Goal: Task Accomplishment & Management: Complete application form

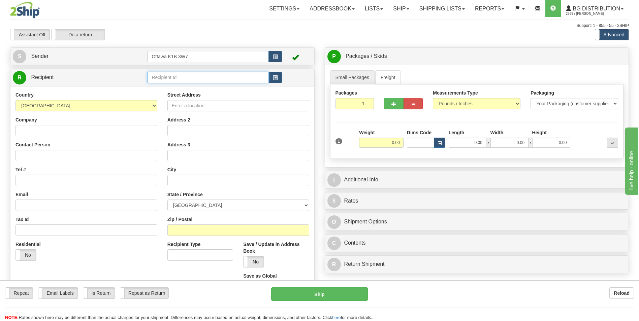
click at [183, 74] on input "text" at bounding box center [207, 77] width 121 height 11
click at [182, 87] on div "910078" at bounding box center [206, 88] width 114 height 7
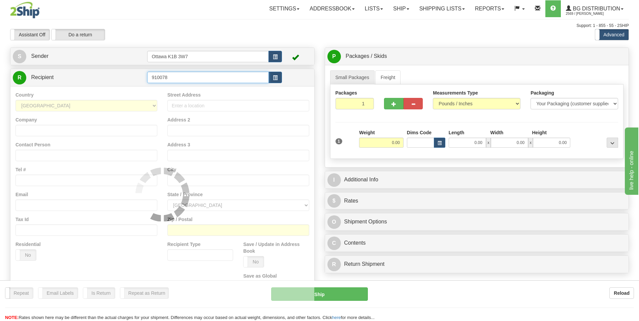
type input "910078"
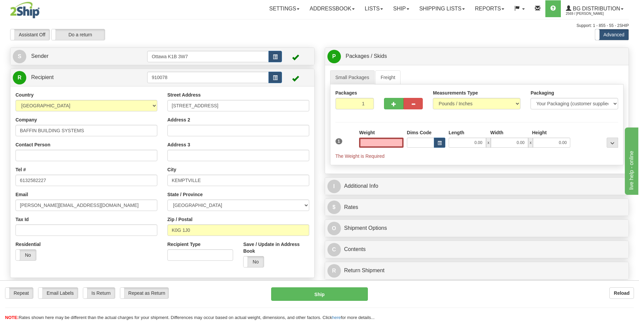
type input "0.00"
click at [393, 98] on button "button" at bounding box center [393, 103] width 19 height 11
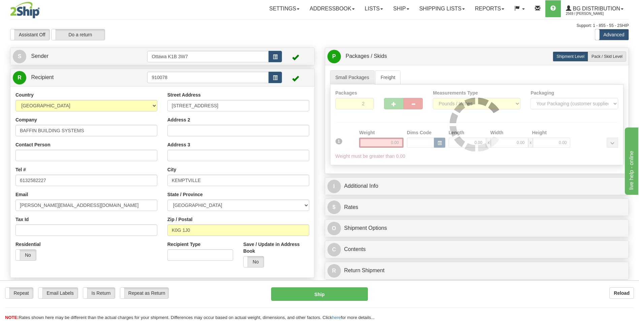
click at [393, 100] on div at bounding box center [476, 125] width 293 height 80
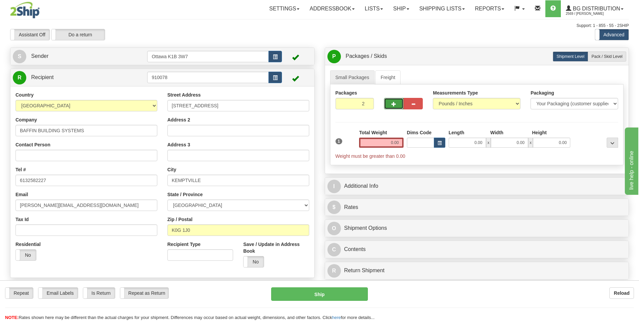
click at [392, 103] on span "button" at bounding box center [393, 104] width 5 height 4
click at [401, 104] on button "button" at bounding box center [393, 103] width 19 height 11
type input "5"
click at [601, 55] on span "Pack / Skid Level" at bounding box center [606, 56] width 31 height 5
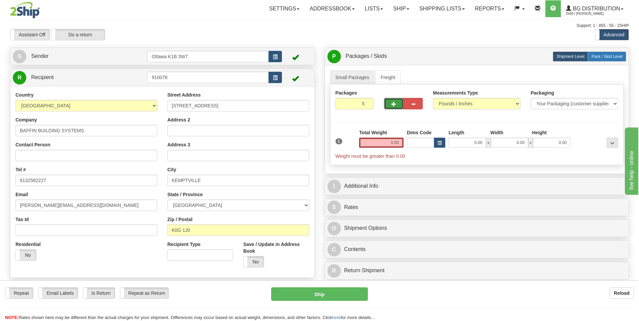
radio input "true"
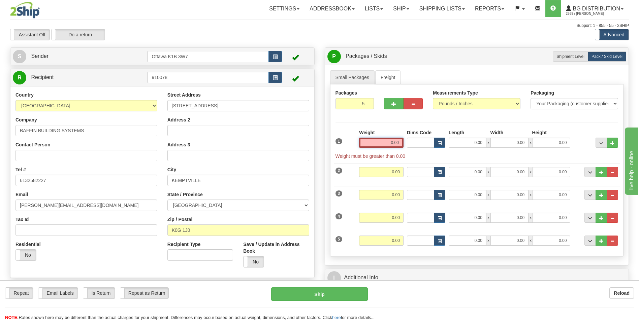
click at [397, 144] on input "0.00" at bounding box center [381, 143] width 44 height 10
type input "0.00"
click at [475, 141] on input "0.00" at bounding box center [466, 143] width 37 height 10
type input "16.00"
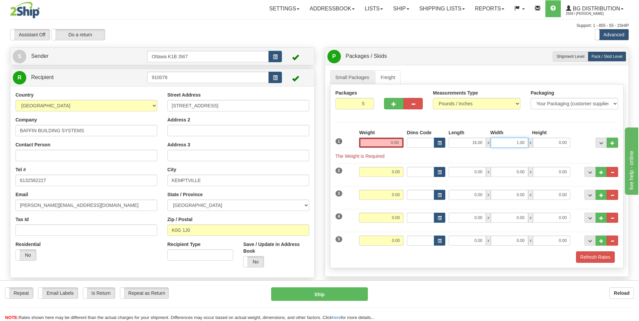
click at [524, 142] on input "1.00" at bounding box center [509, 143] width 37 height 10
type input "1"
type input "12.00"
type input "11.00"
click at [576, 126] on div "Packages 5 5 Measurements Type" at bounding box center [477, 177] width 294 height 184
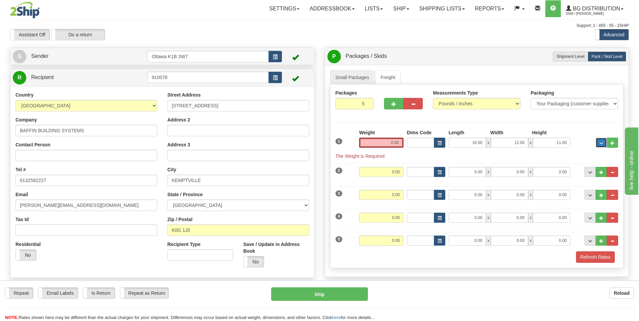
click at [604, 143] on button "..." at bounding box center [600, 143] width 11 height 10
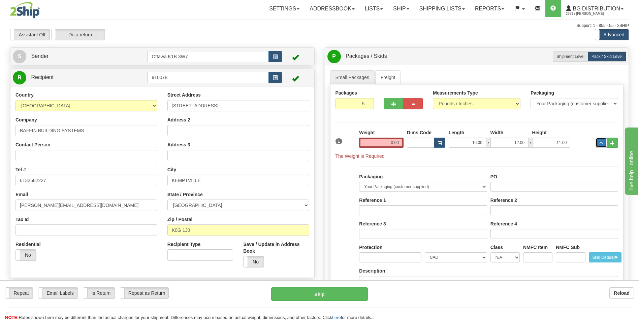
click at [603, 143] on span "..." at bounding box center [601, 143] width 4 height 4
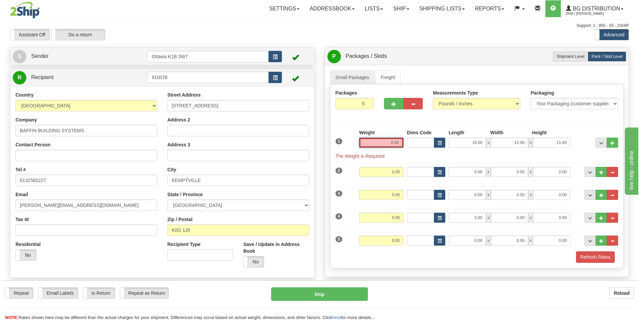
click at [394, 138] on input "0.00" at bounding box center [381, 143] width 44 height 10
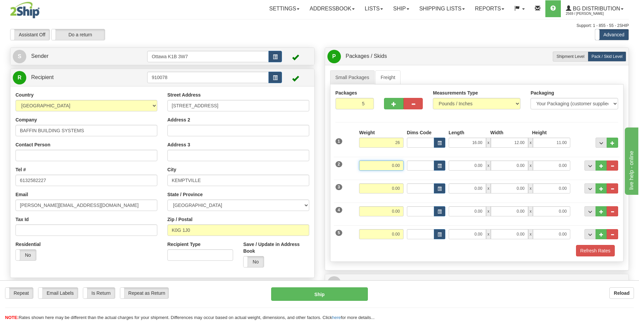
click at [394, 167] on input "0.00" at bounding box center [381, 166] width 44 height 10
type input "26.00"
click at [397, 187] on input "0.00" at bounding box center [381, 188] width 44 height 10
type input "26.00"
click at [398, 211] on input "0.00" at bounding box center [381, 211] width 44 height 10
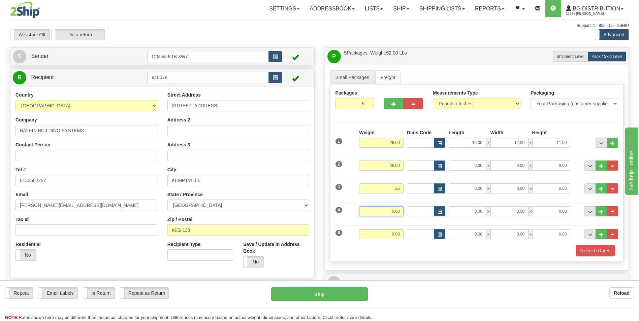
type input "26.00"
type input "26"
drag, startPoint x: 474, startPoint y: 163, endPoint x: 506, endPoint y: 172, distance: 33.4
click at [474, 163] on input "0.00" at bounding box center [466, 166] width 37 height 10
type input "26.00"
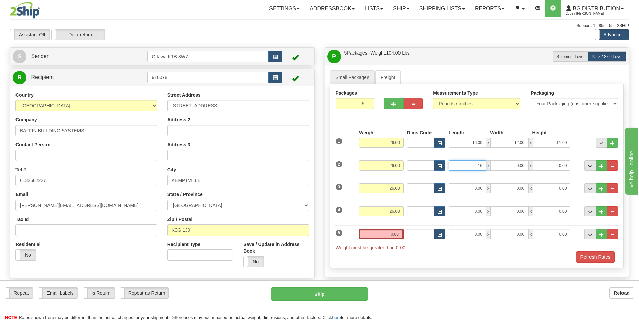
type input "16.00"
type input "12.00"
type input "11.00"
click at [566, 191] on input "0.00" at bounding box center [551, 188] width 37 height 10
type input "0.00"
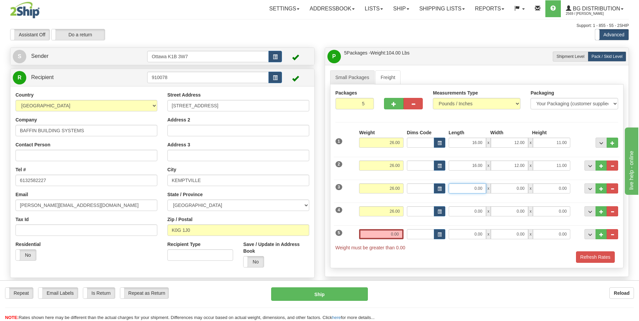
click at [481, 191] on input "0.00" at bounding box center [466, 188] width 37 height 10
type input "16.00"
type input "12.00"
type input "11.00"
click at [564, 199] on div "Packaging Your Packaging (customer supplied) Envelope (carrier supplied) Pack (…" at bounding box center [488, 199] width 262 height 0
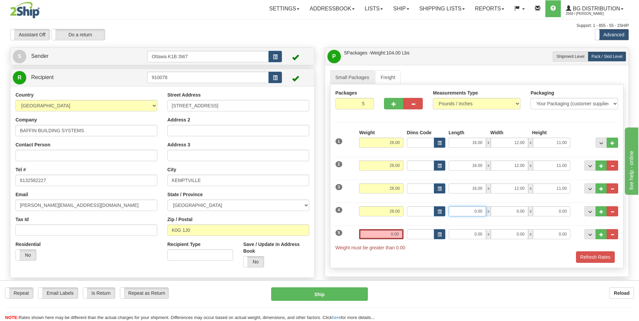
click at [476, 212] on input "0.00" at bounding box center [466, 211] width 37 height 10
type input "16.00"
type input "12.00"
type input "11.00"
click at [480, 230] on input "0.00" at bounding box center [466, 234] width 37 height 10
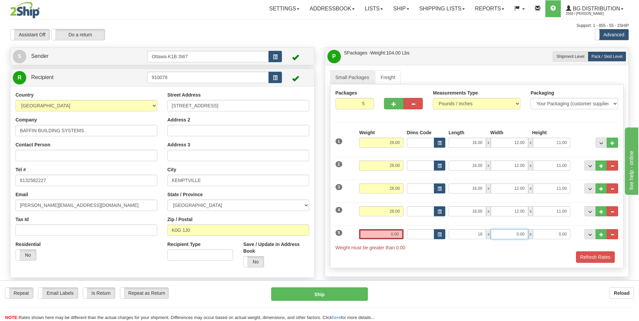
type input "16.00"
type input "12.00"
type input "11.00"
click at [472, 249] on span "Weight must be greater than 0.00" at bounding box center [476, 247] width 283 height 7
click at [477, 235] on input "16.00" at bounding box center [466, 234] width 37 height 10
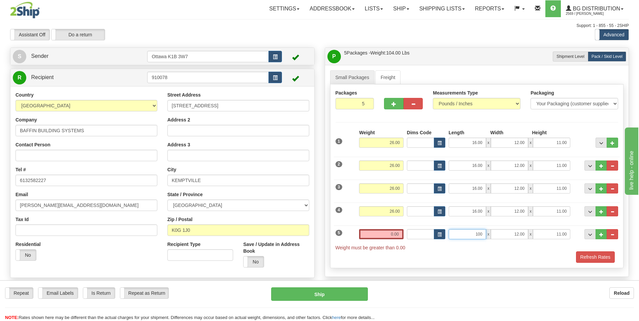
click at [481, 234] on input "100" at bounding box center [466, 234] width 37 height 10
type input "1"
type input "0.00"
click at [531, 234] on span "x" at bounding box center [530, 234] width 5 height 10
click at [522, 234] on input "12.00" at bounding box center [509, 234] width 37 height 10
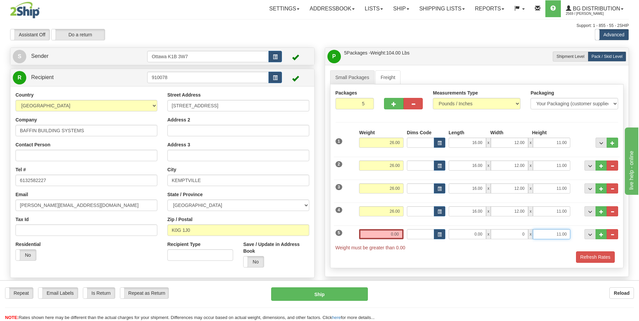
type input "0.00"
click at [561, 234] on input "11.00" at bounding box center [551, 234] width 37 height 10
type input "0.00"
click at [535, 246] on span "Weight must be greater than 0.00" at bounding box center [476, 247] width 283 height 7
click at [394, 234] on input "0.00" at bounding box center [381, 234] width 44 height 10
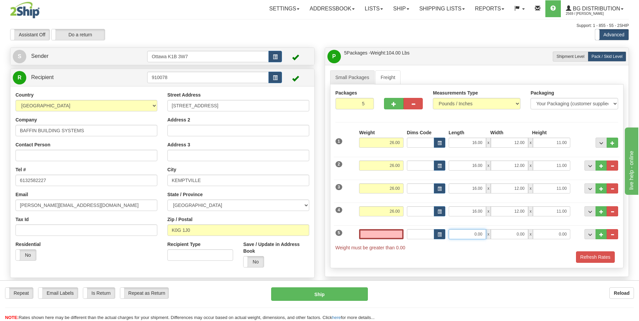
click at [479, 235] on input "0.00" at bounding box center [466, 234] width 37 height 10
type input "0.00"
type input "12.00"
type input "8.00"
type input "5.00"
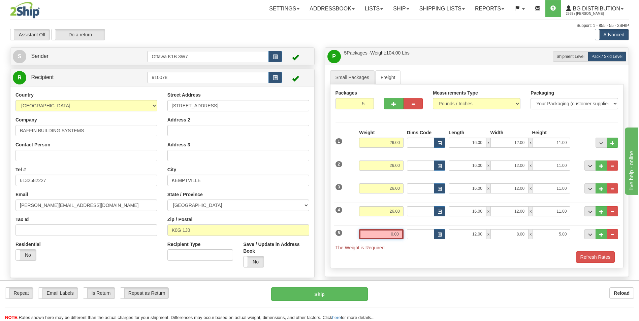
click at [393, 234] on input "0.00" at bounding box center [381, 234] width 44 height 10
click at [495, 255] on div "Refresh Rates" at bounding box center [477, 250] width 286 height 11
type input "5.00"
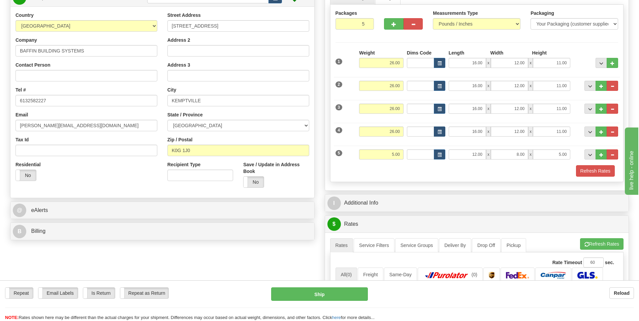
scroll to position [101, 0]
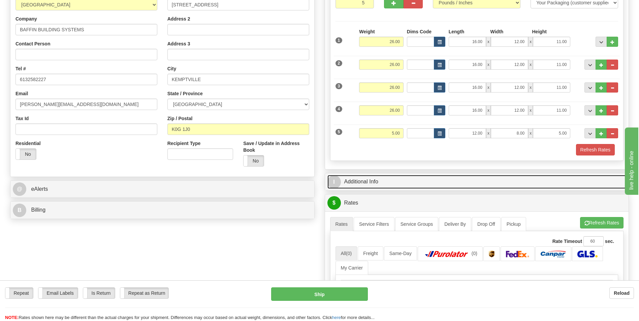
click at [431, 187] on link "I Additional Info" at bounding box center [476, 182] width 299 height 14
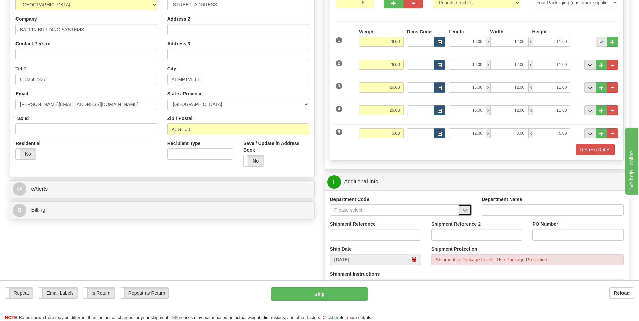
click at [462, 208] on button "button" at bounding box center [464, 209] width 13 height 11
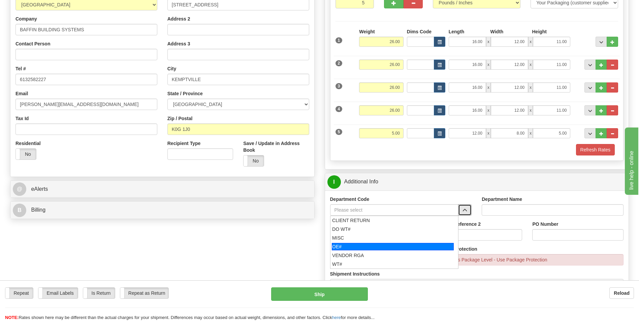
click at [407, 244] on div "OE#" at bounding box center [393, 246] width 122 height 7
type input "OE#"
type input "ORDERS"
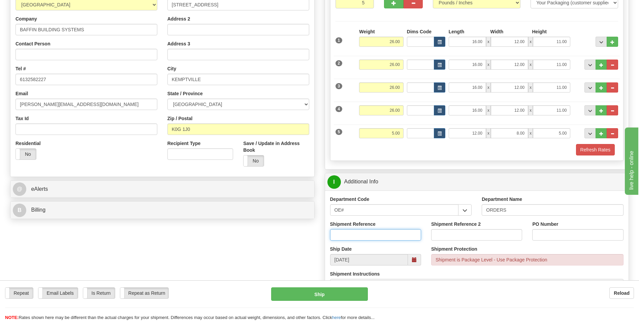
click at [356, 232] on input "Shipment Reference" at bounding box center [375, 234] width 91 height 11
type input "10200450-00"
click at [546, 237] on input "PO Number" at bounding box center [577, 234] width 91 height 11
type input "o"
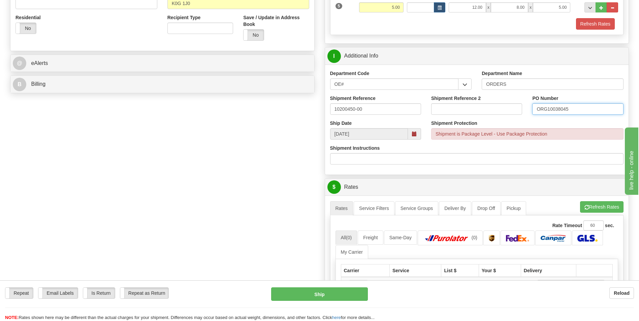
scroll to position [269, 0]
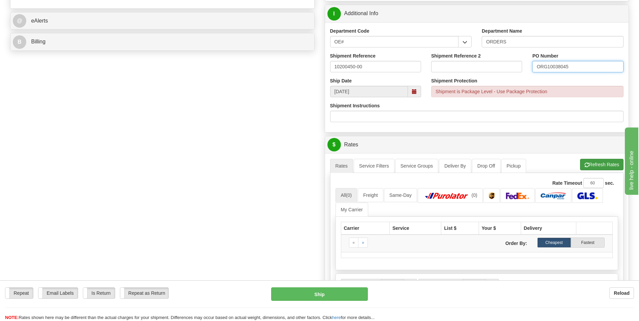
type input "ORG10038045"
click at [592, 161] on button "Refresh Rates" at bounding box center [601, 164] width 43 height 11
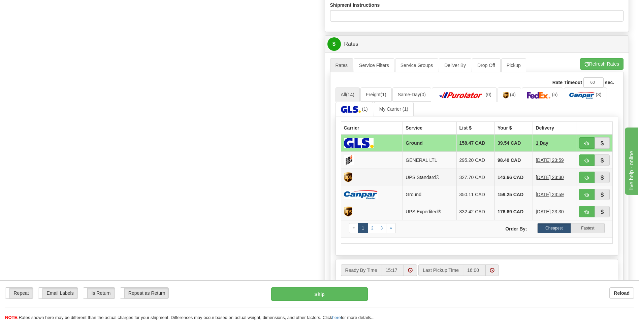
scroll to position [370, 0]
click at [481, 100] on link "(0)" at bounding box center [464, 94] width 65 height 14
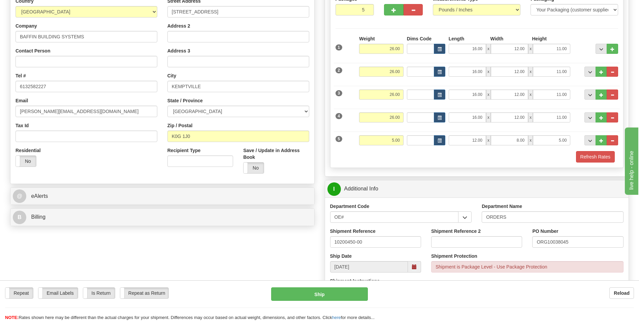
scroll to position [135, 0]
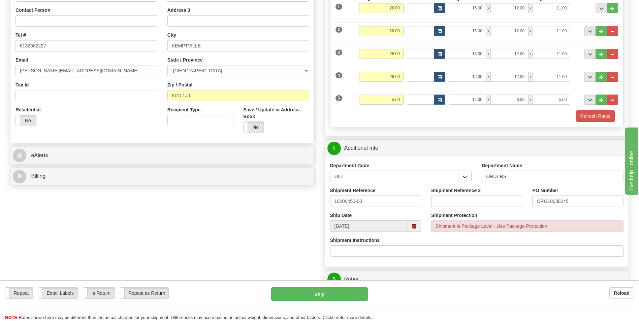
click at [414, 226] on span at bounding box center [414, 226] width 5 height 5
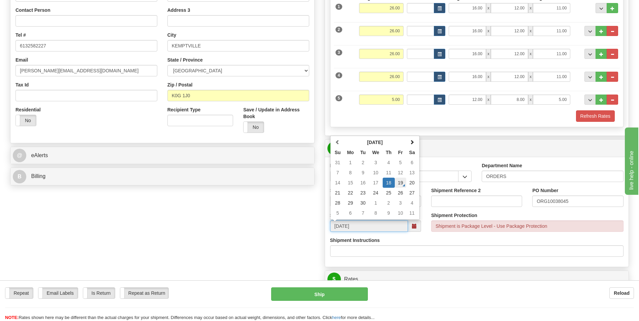
click at [399, 183] on td "19" at bounding box center [400, 183] width 11 height 10
type input "[DATE]"
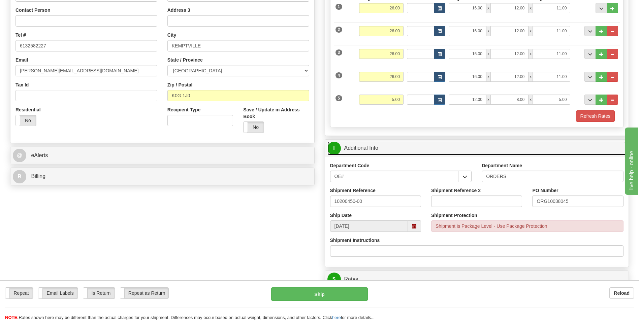
click at [415, 155] on link "I Additional Info" at bounding box center [476, 148] width 299 height 14
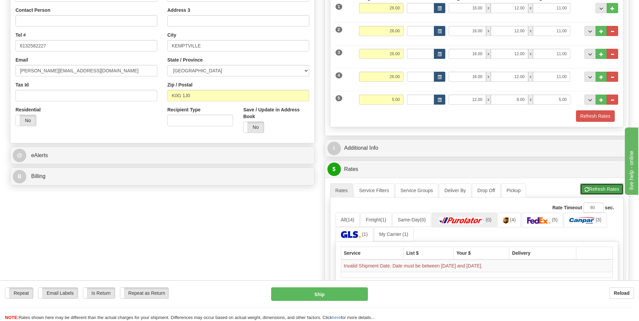
click at [594, 186] on button "Refresh Rates" at bounding box center [601, 188] width 43 height 11
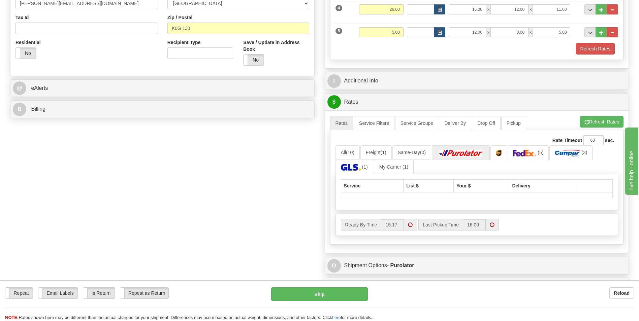
scroll to position [236, 0]
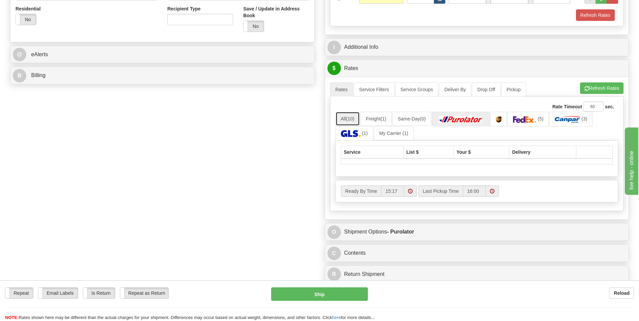
click at [348, 118] on span "(10)" at bounding box center [350, 118] width 8 height 5
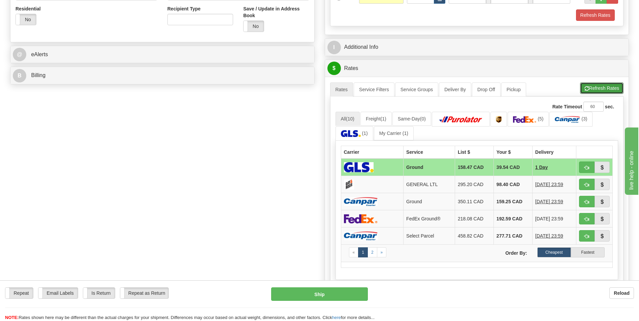
click at [609, 89] on button "Refresh Rates" at bounding box center [601, 87] width 43 height 11
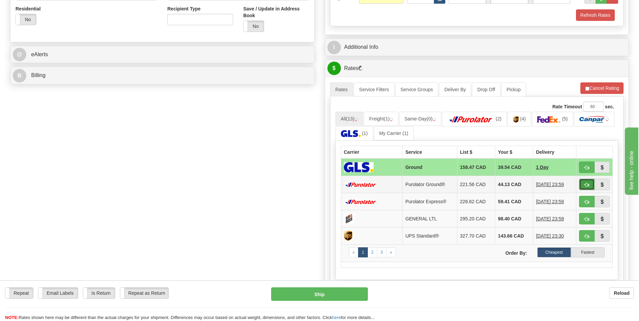
click at [589, 187] on button "button" at bounding box center [586, 184] width 15 height 11
click at [585, 183] on span "button" at bounding box center [586, 185] width 5 height 4
type input "260"
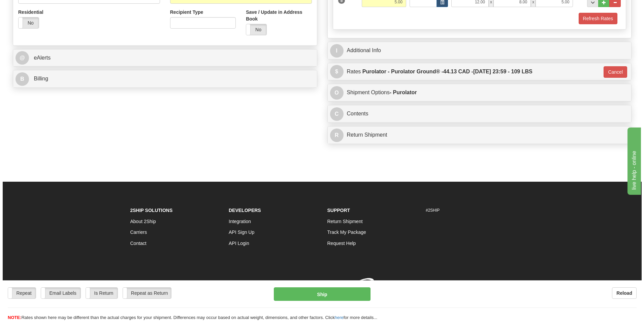
scroll to position [235, 0]
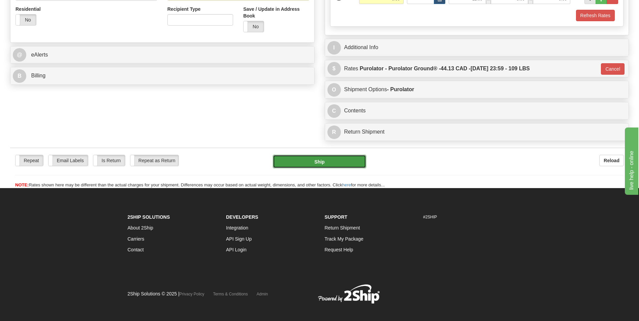
click at [323, 161] on button "Ship" at bounding box center [319, 161] width 93 height 13
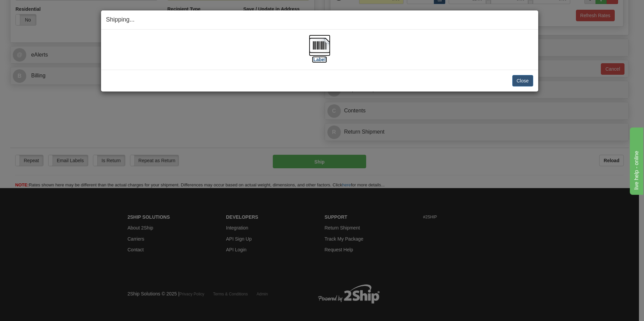
click at [320, 62] on label "[Label]" at bounding box center [319, 59] width 15 height 7
click at [527, 79] on button "Close" at bounding box center [522, 80] width 21 height 11
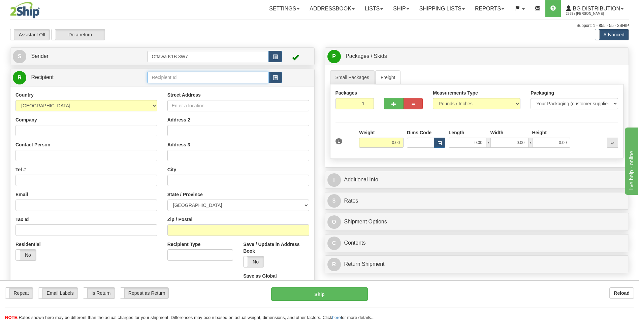
click at [195, 83] on input "text" at bounding box center [207, 77] width 121 height 11
click at [193, 87] on div "920004" at bounding box center [206, 87] width 115 height 7
type input "920004"
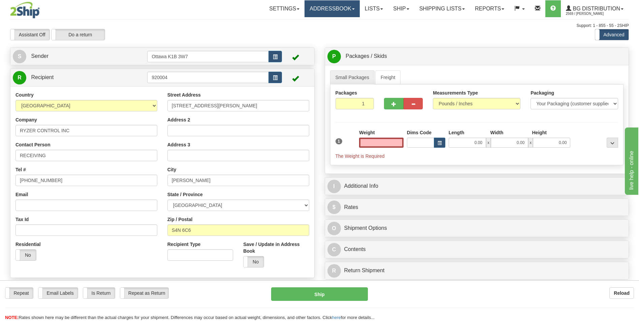
type input "0.00"
click at [388, 140] on input "0.00" at bounding box center [381, 143] width 44 height 10
type input "9"
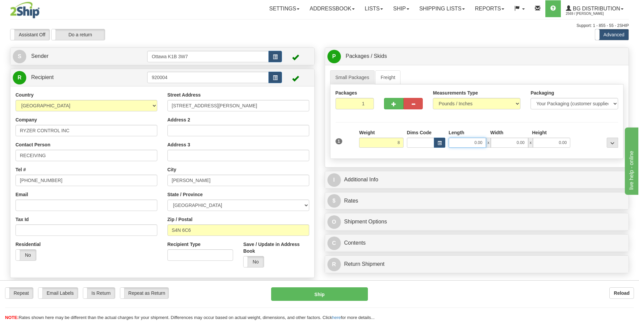
click at [480, 143] on input "0.00" at bounding box center [466, 143] width 37 height 10
type input "8.00"
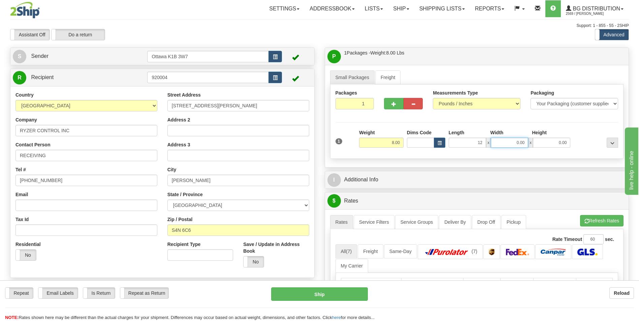
type input "12.00"
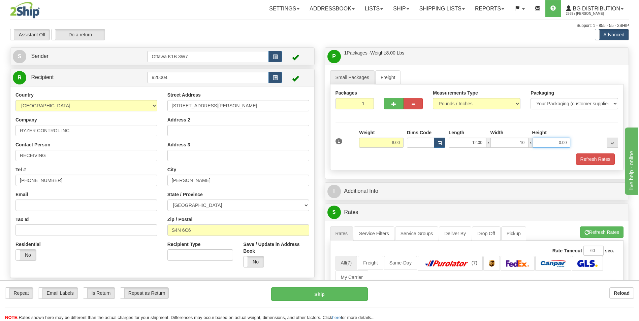
type input "10.00"
type input "7.00"
click at [391, 160] on div "Refresh Rates" at bounding box center [477, 159] width 286 height 11
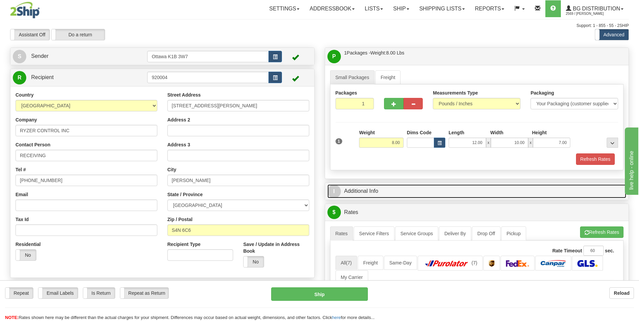
drag, startPoint x: 395, startPoint y: 193, endPoint x: 396, endPoint y: 198, distance: 5.0
click at [395, 193] on link "I Additional Info" at bounding box center [476, 192] width 299 height 14
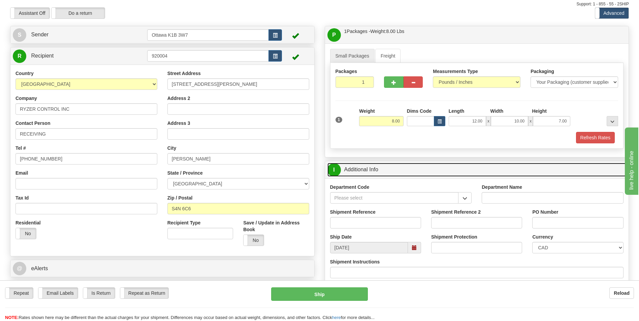
scroll to position [34, 0]
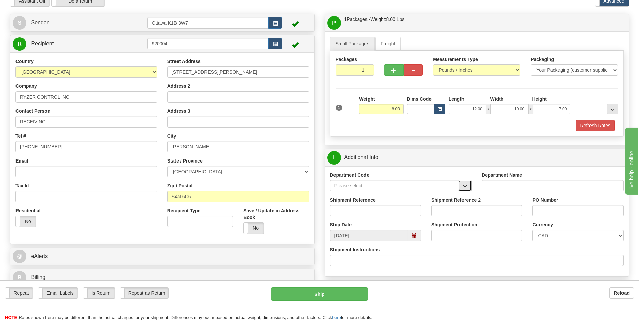
click at [467, 181] on button "button" at bounding box center [464, 185] width 13 height 11
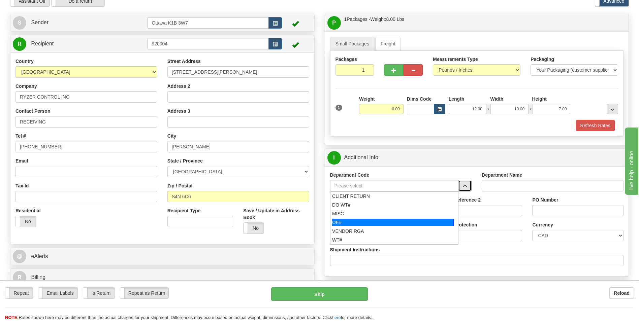
click at [393, 218] on li "OE#" at bounding box center [394, 222] width 128 height 9
type input "OE#"
type input "ORDERS"
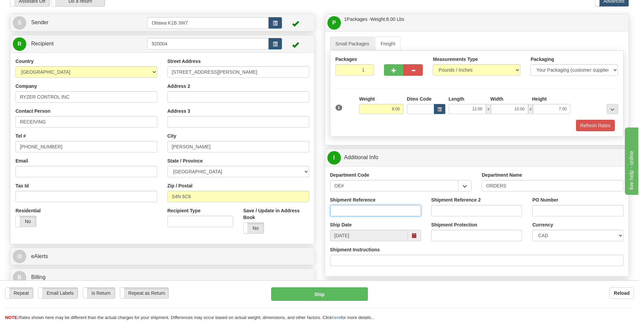
click at [371, 209] on input "Shipment Reference" at bounding box center [375, 210] width 91 height 11
type input "1024268-00"
click at [551, 207] on input "PO Number" at bounding box center [577, 210] width 91 height 11
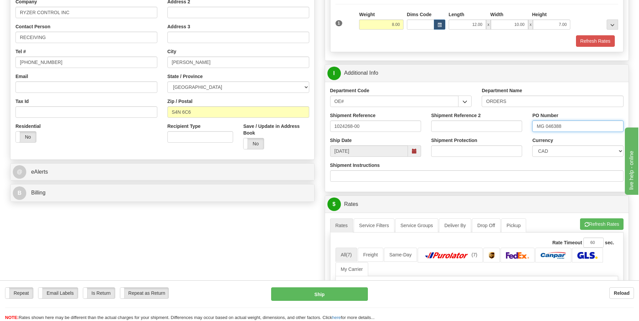
scroll to position [135, 0]
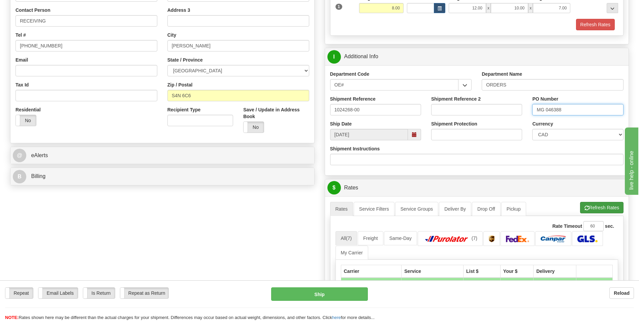
type input "MG 046388"
click at [591, 205] on button "Refresh Rates" at bounding box center [601, 207] width 43 height 11
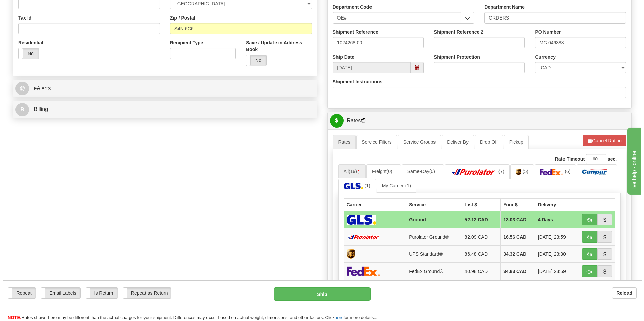
scroll to position [202, 0]
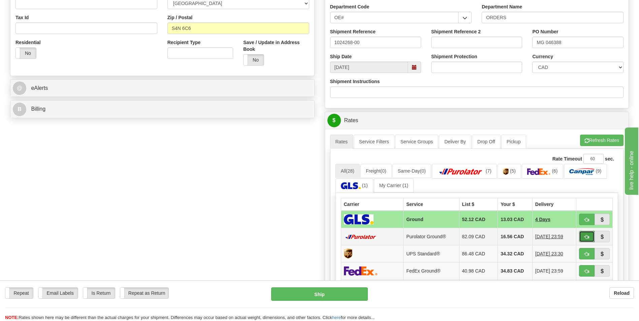
click at [587, 238] on span "button" at bounding box center [586, 237] width 5 height 4
type input "260"
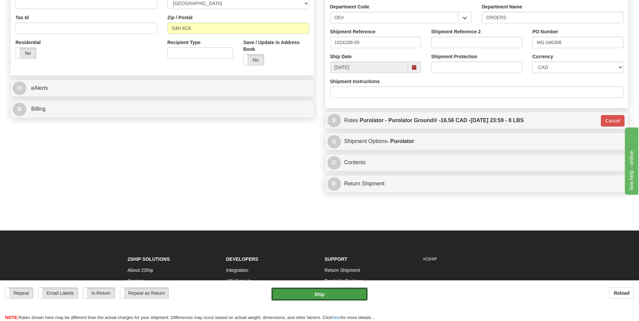
click at [328, 293] on button "Ship" at bounding box center [319, 294] width 96 height 13
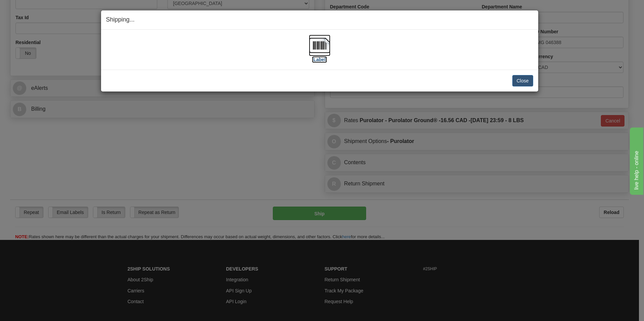
click at [321, 60] on label "[Label]" at bounding box center [319, 59] width 15 height 7
click at [531, 80] on button "Close" at bounding box center [522, 80] width 21 height 11
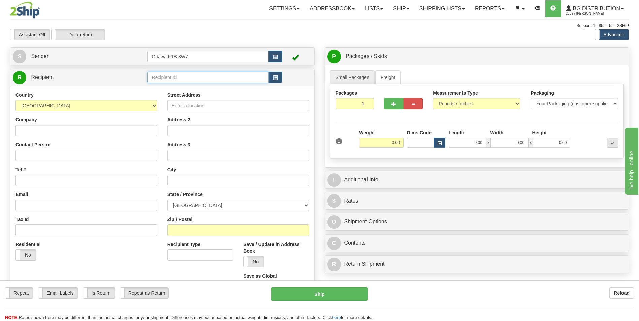
click at [188, 80] on input "text" at bounding box center [207, 77] width 121 height 11
click at [186, 85] on div "60209" at bounding box center [206, 87] width 115 height 7
type input "60209"
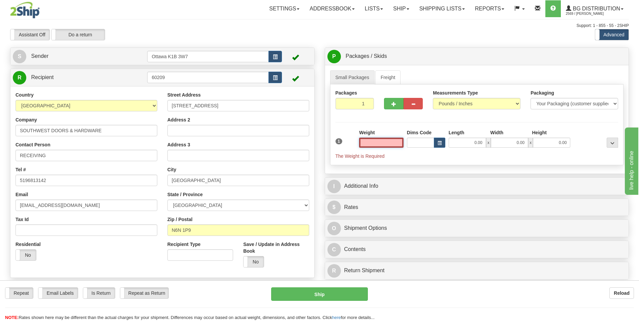
click at [376, 141] on input "text" at bounding box center [381, 143] width 44 height 10
type input "0.00"
click at [477, 143] on input "0.00" at bounding box center [466, 143] width 37 height 10
type input "21.00"
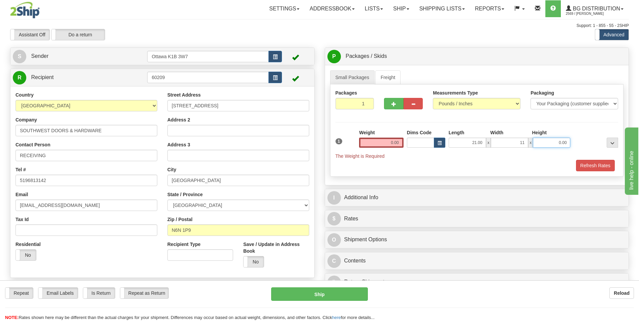
type input "11.00"
type input "13.00"
click at [398, 143] on input "0.00" at bounding box center [381, 143] width 44 height 10
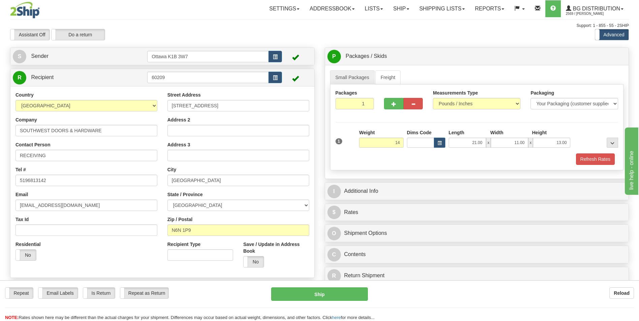
type input "14.00"
click at [444, 164] on div "Refresh Rates" at bounding box center [477, 159] width 286 height 11
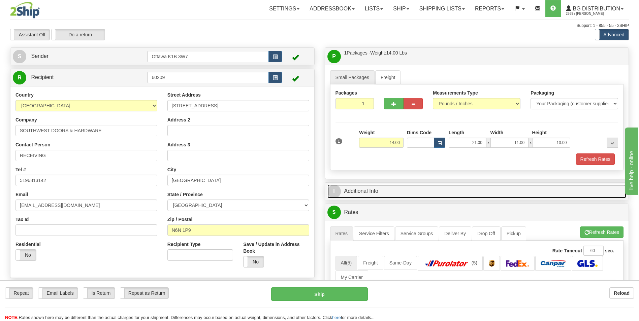
click at [381, 193] on link "I Additional Info" at bounding box center [476, 192] width 299 height 14
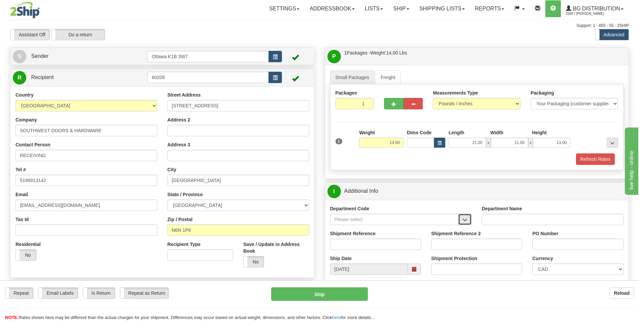
click at [463, 221] on span "button" at bounding box center [464, 220] width 5 height 4
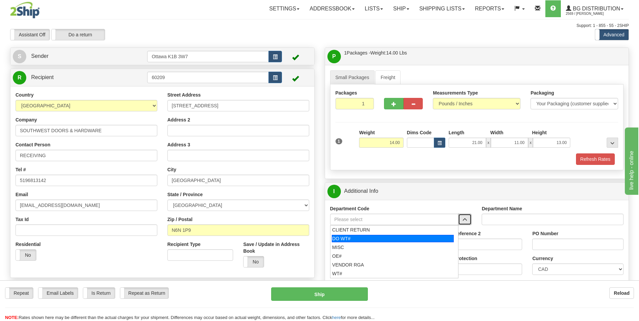
click at [409, 241] on div "DO WT#" at bounding box center [393, 238] width 122 height 7
type input "DO WT#"
type input "DIRECT ORDERS"
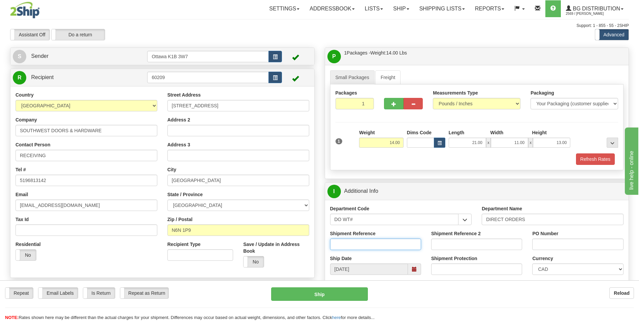
click at [371, 245] on input "Shipment Reference" at bounding box center [375, 244] width 91 height 11
type input "166675-00"
click at [541, 243] on input "PO Number" at bounding box center [577, 244] width 91 height 11
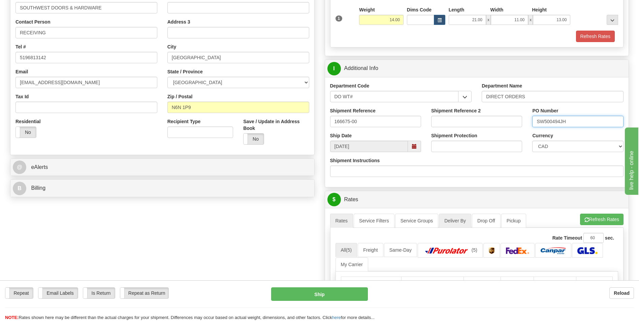
scroll to position [135, 0]
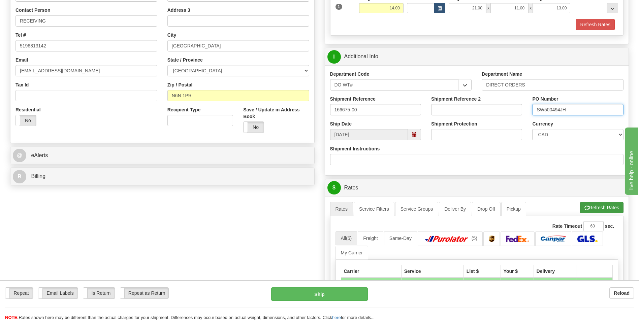
type input "SW500494JH"
click at [600, 213] on button "Refresh Rates" at bounding box center [601, 207] width 43 height 11
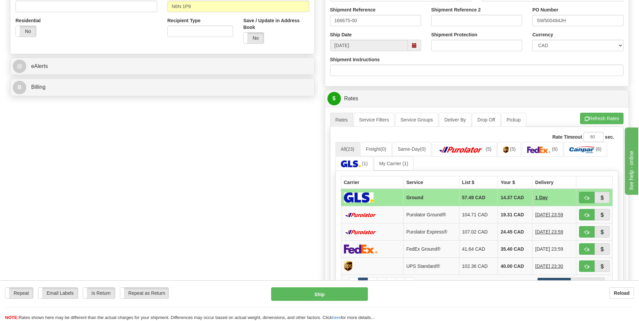
scroll to position [236, 0]
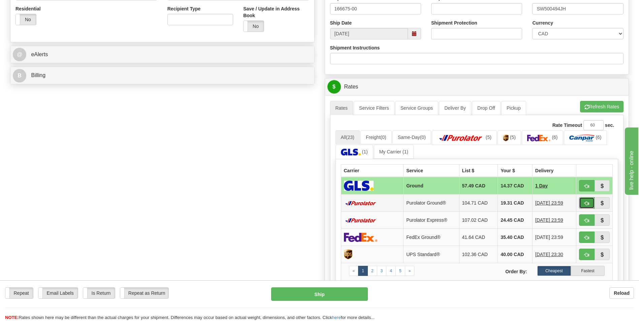
click at [585, 201] on span "button" at bounding box center [586, 203] width 5 height 4
type input "260"
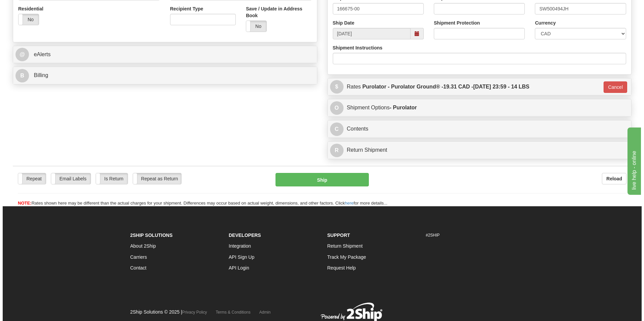
scroll to position [202, 0]
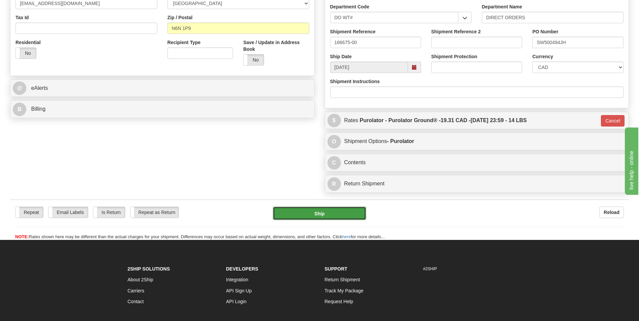
click at [324, 208] on button "Ship" at bounding box center [319, 213] width 93 height 13
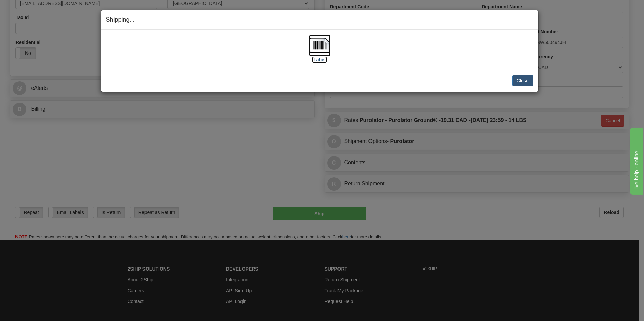
click at [320, 59] on label "[Label]" at bounding box center [319, 59] width 15 height 7
click at [517, 77] on button "Close" at bounding box center [522, 80] width 21 height 11
click at [519, 78] on button "Close" at bounding box center [522, 80] width 21 height 11
click at [516, 77] on button "Close" at bounding box center [522, 80] width 21 height 11
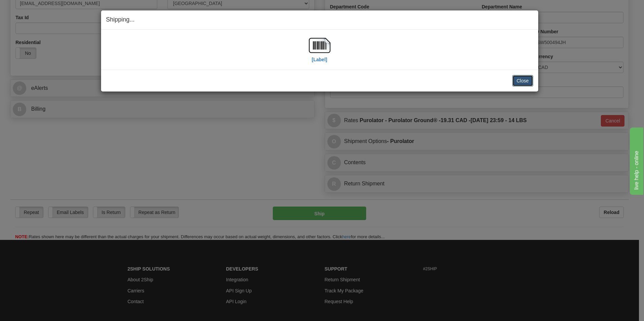
click at [516, 77] on button "Close" at bounding box center [522, 80] width 21 height 11
click at [519, 81] on button "Close" at bounding box center [522, 80] width 21 height 11
click at [520, 81] on button "Close" at bounding box center [522, 80] width 21 height 11
click at [228, 151] on div "Shipping... Your SHIPMENT will EXPIRE in [Label] IMPORTANT NOTICE Embassy / Con…" at bounding box center [322, 160] width 644 height 321
click at [511, 85] on div "Close Cancel" at bounding box center [319, 80] width 427 height 11
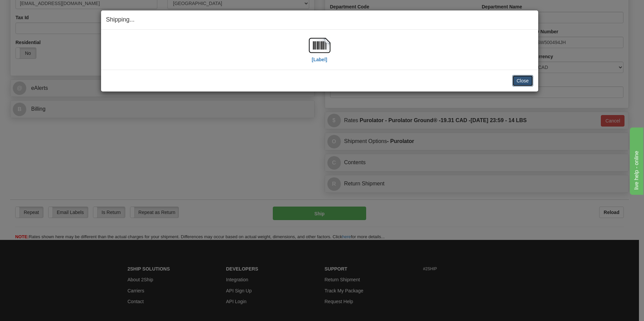
click at [519, 82] on button "Close" at bounding box center [522, 80] width 21 height 11
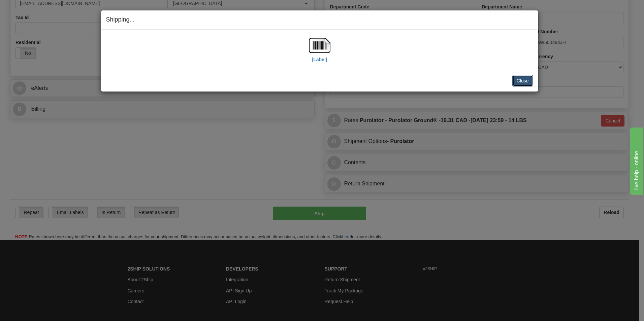
click at [519, 82] on button "Close" at bounding box center [522, 80] width 21 height 11
click at [525, 82] on button "Close" at bounding box center [522, 80] width 21 height 11
